Goal: Transaction & Acquisition: Book appointment/travel/reservation

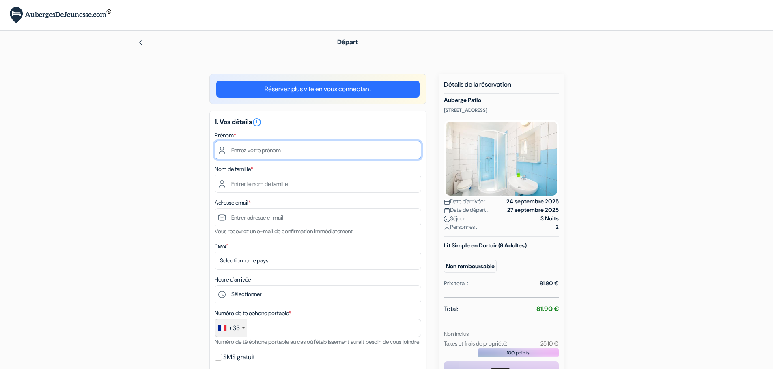
click at [341, 152] on input "text" at bounding box center [318, 150] width 206 height 18
type input "Lycia"
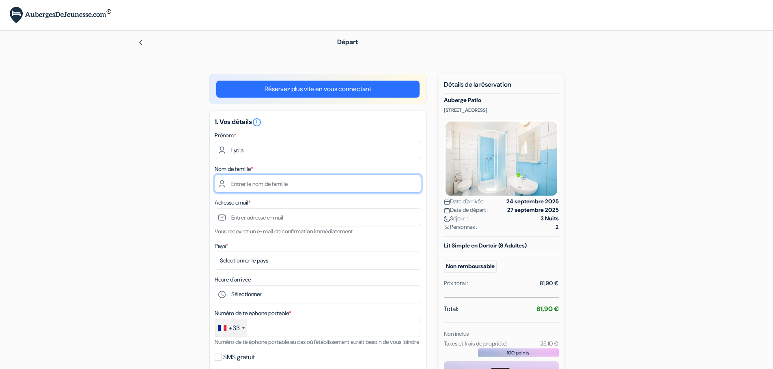
type input "Derdar"
type input "[EMAIL_ADDRESS][DOMAIN_NAME]"
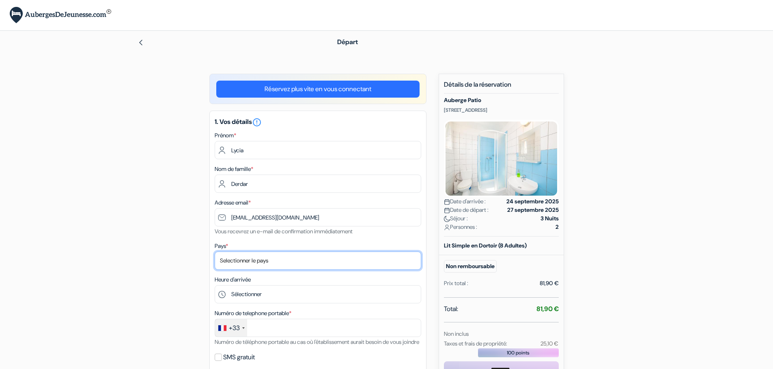
select select "fr"
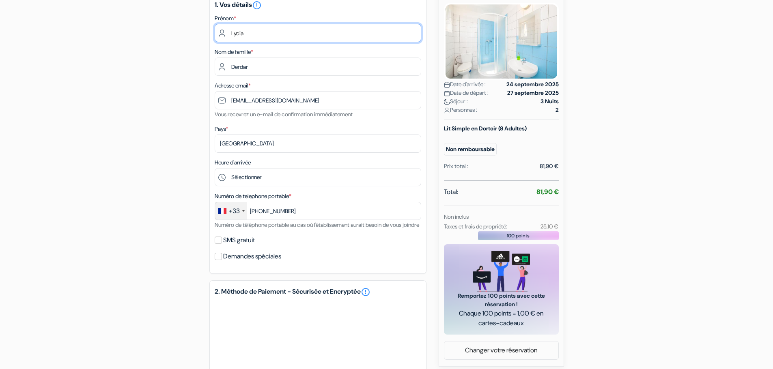
scroll to position [122, 0]
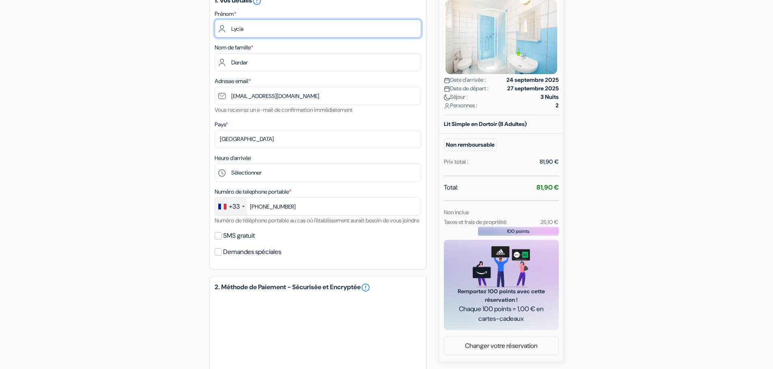
type input "7 67 61 22 62"
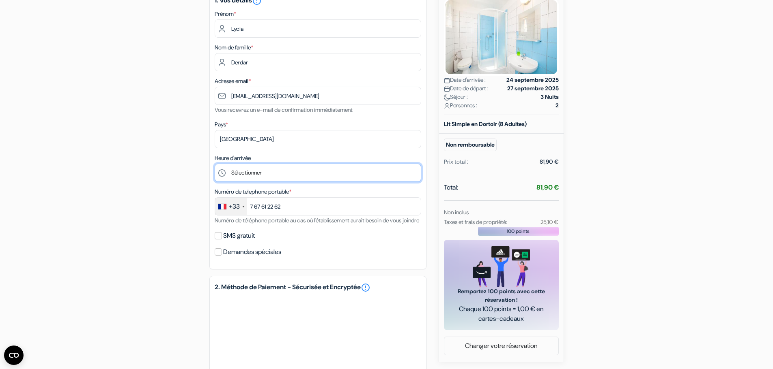
click at [299, 171] on select "Sélectionner 14:00 15:00 16:00 17:00 18:00 19:00 20:00 21:00 22:00 23:00 0:00" at bounding box center [318, 173] width 206 height 18
click at [170, 171] on div "add_box Auberge Patio [STREET_ADDRESS] Détails de l'établissement X Auberge Pat…" at bounding box center [386, 226] width 535 height 549
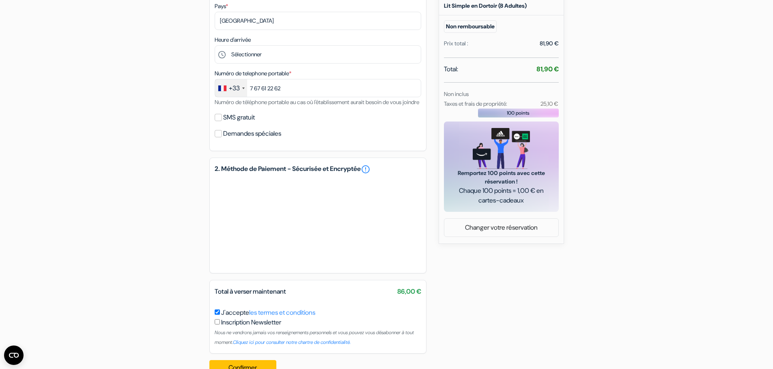
scroll to position [243, 0]
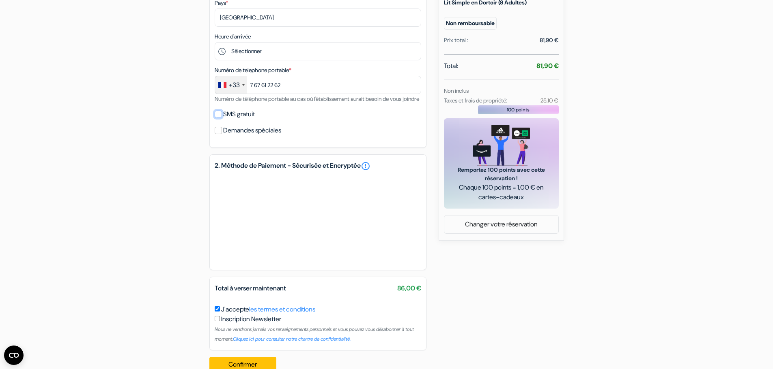
click at [218, 118] on input "SMS gratuit" at bounding box center [218, 114] width 7 height 7
checkbox input "true"
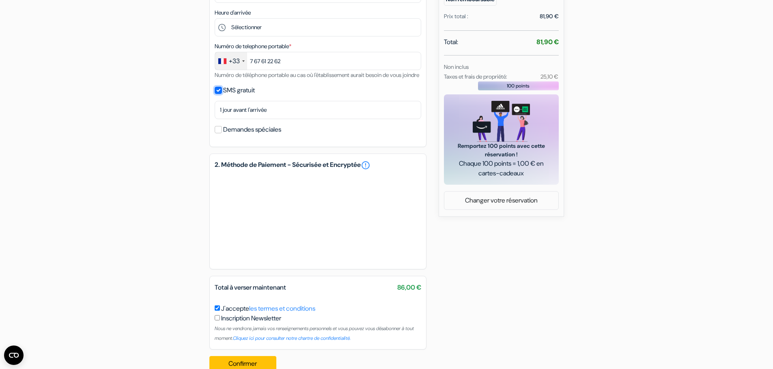
scroll to position [294, 0]
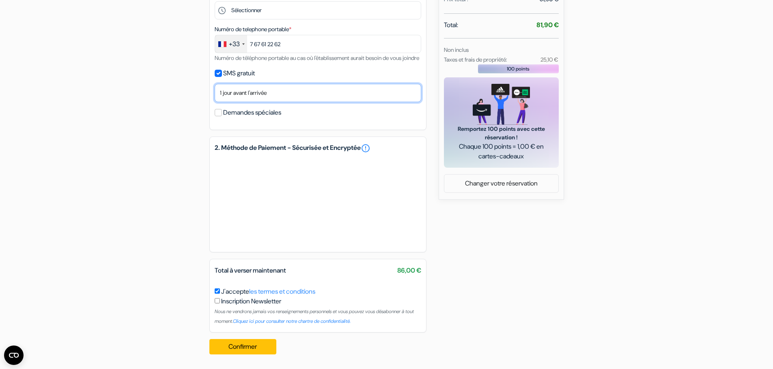
click at [302, 96] on select "Non merci Maintenant Le jour de votre arrivée 1 jour avant l'arrivée 2 jours av…" at bounding box center [318, 93] width 206 height 18
click at [294, 92] on select "Non merci Maintenant Le jour de votre arrivée 1 jour avant l'arrivée 2 jours av…" at bounding box center [318, 93] width 206 height 18
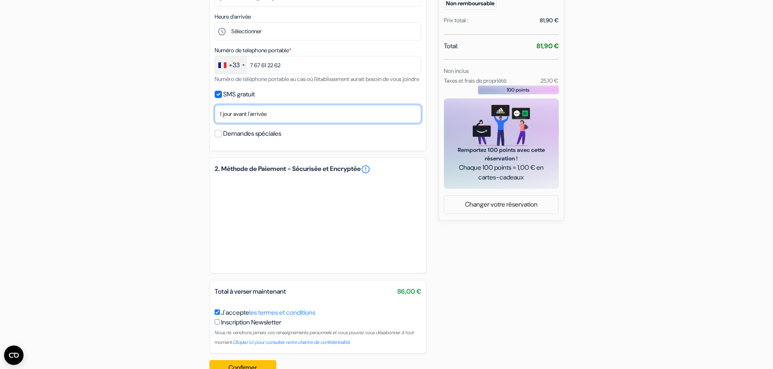
scroll to position [213, 0]
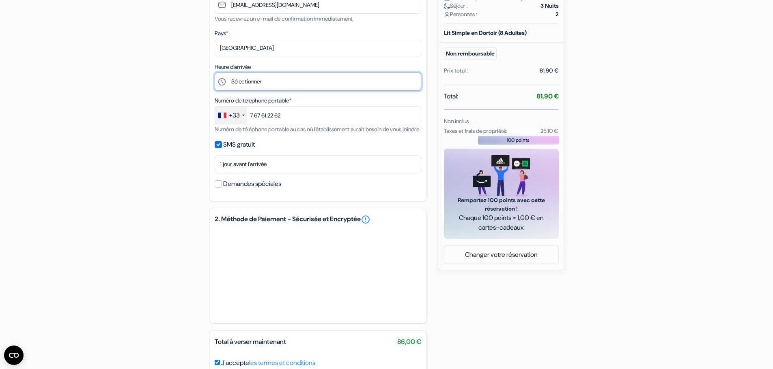
click at [291, 82] on select "Sélectionner 14:00 15:00 16:00 17:00 18:00 19:00 20:00 21:00 22:00 23:00 0:00" at bounding box center [318, 82] width 206 height 18
select select "14"
click at [215, 73] on select "Sélectionner 14:00 15:00 16:00 17:00 18:00 19:00 20:00 21:00 22:00 23:00 0:00" at bounding box center [318, 82] width 206 height 18
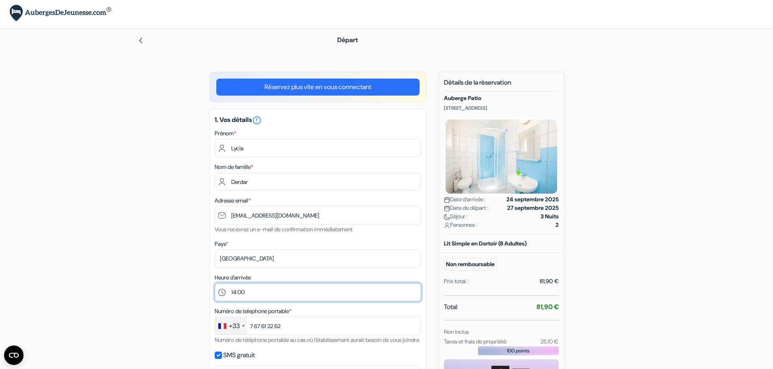
scroll to position [0, 0]
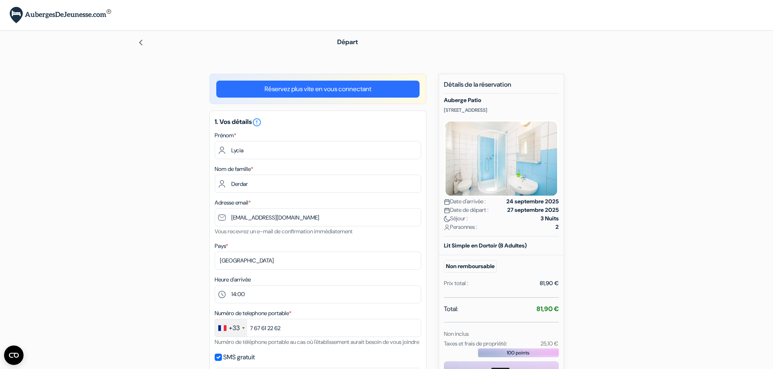
click at [376, 85] on link "Réservez plus vite en vous connectant" at bounding box center [317, 89] width 203 height 17
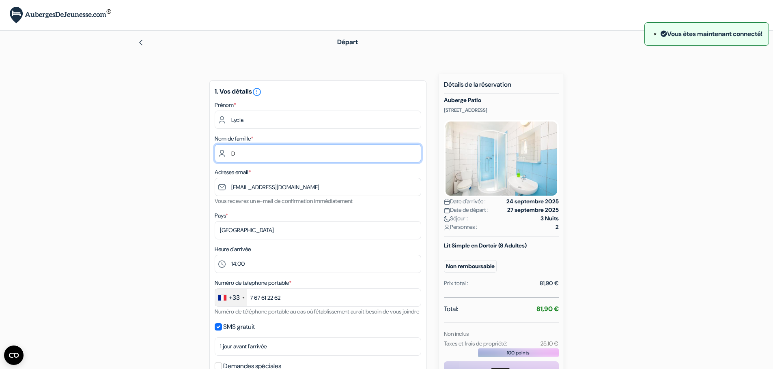
click at [271, 152] on input "D" at bounding box center [318, 153] width 206 height 18
type input "DERDAR"
click at [204, 174] on div "add_box Auberge Patio [STREET_ADDRESS] Détails de l'établissement X Auberge Pat…" at bounding box center [386, 344] width 535 height 541
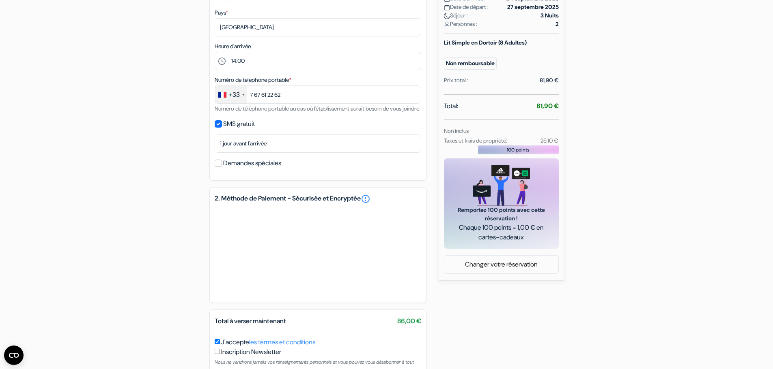
scroll to position [264, 0]
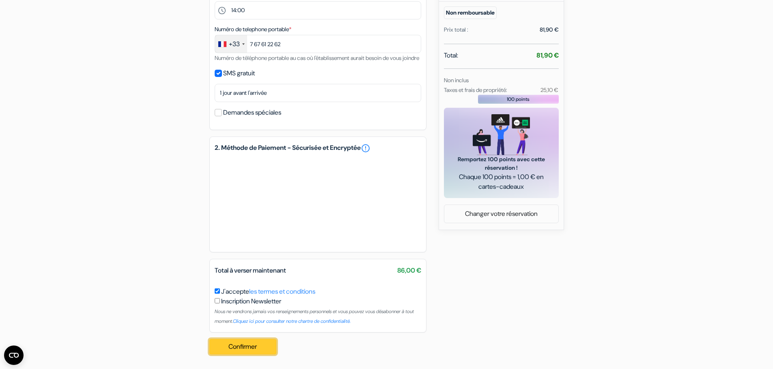
click at [241, 350] on button "Confirmer Loading..." at bounding box center [242, 346] width 67 height 15
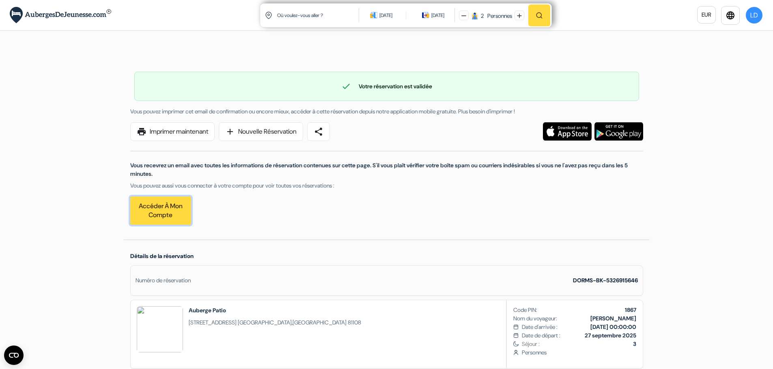
click at [164, 219] on link "Accéder à mon compte" at bounding box center [160, 211] width 61 height 28
